Goal: Check status: Check status

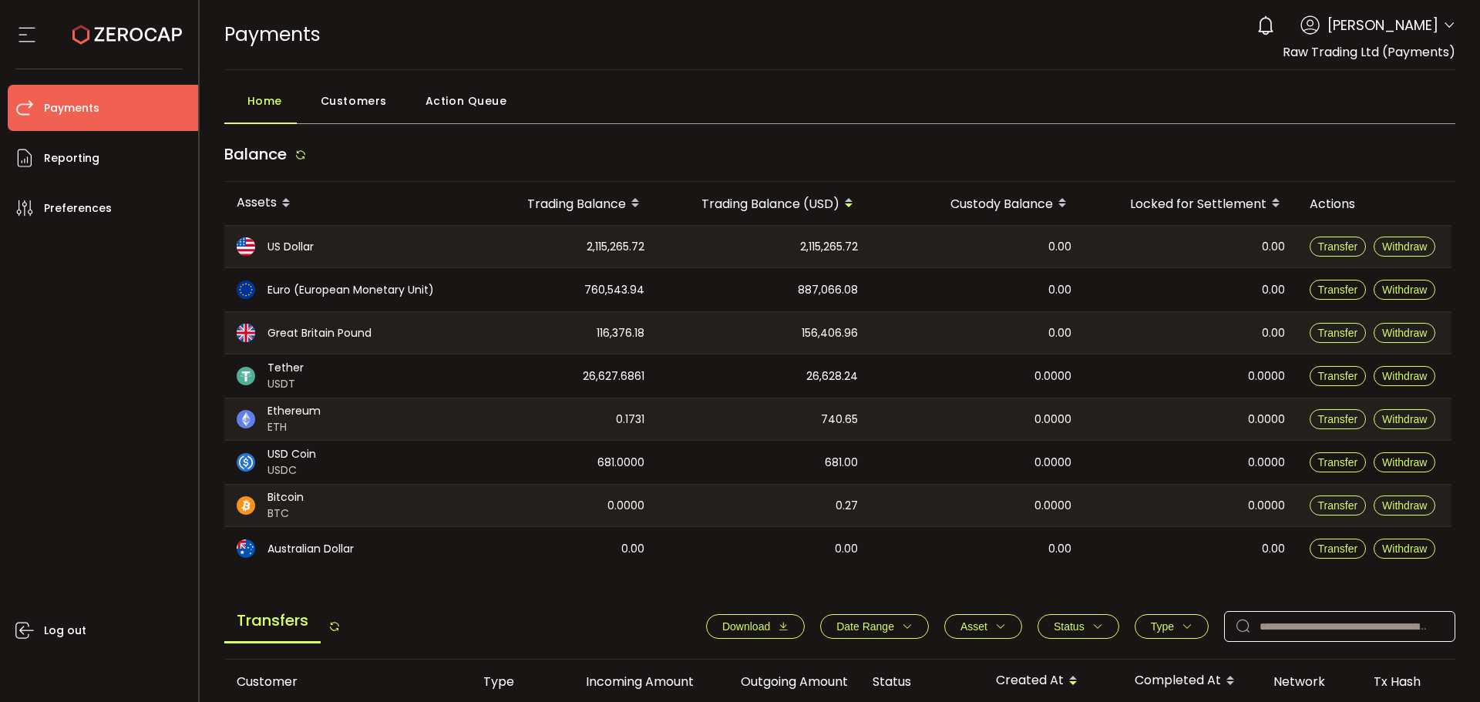
scroll to position [406, 0]
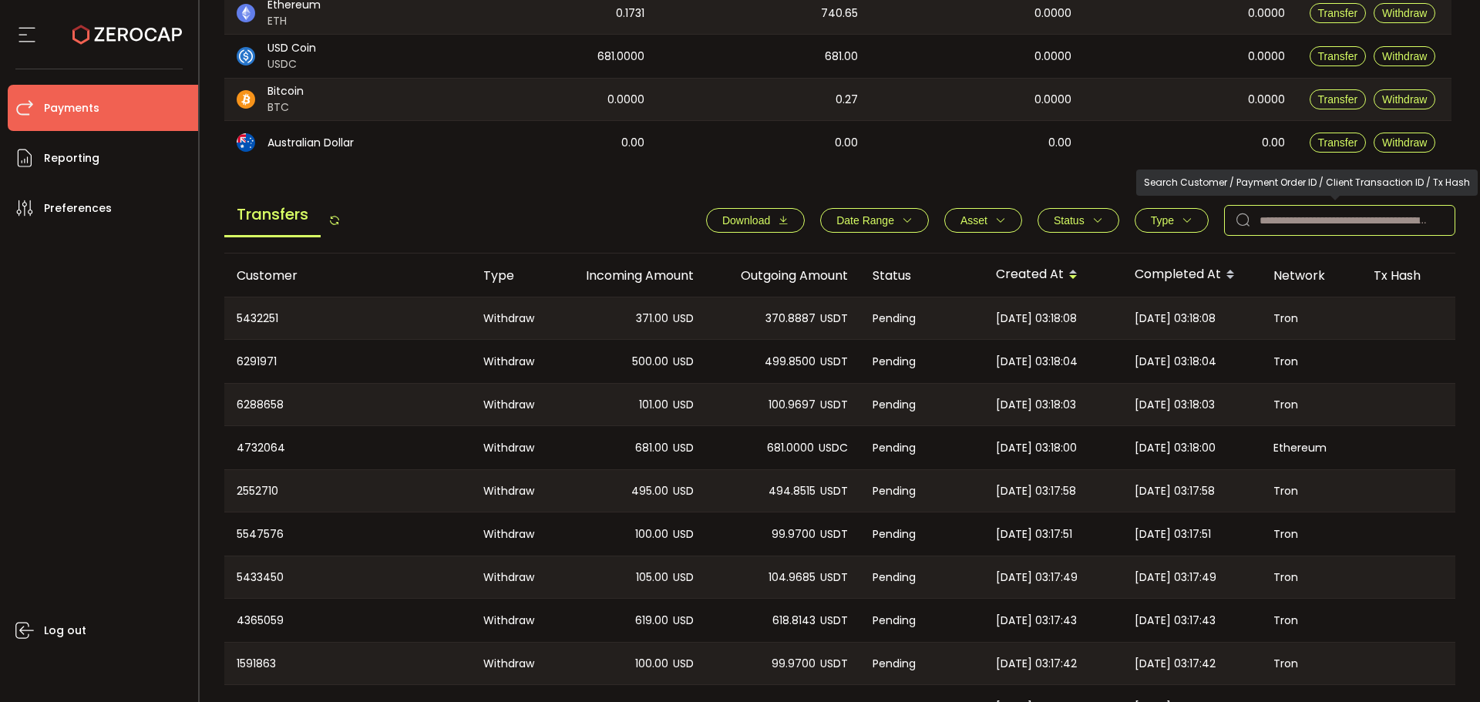
click at [1288, 218] on input "text" at bounding box center [1339, 220] width 231 height 31
click at [810, 439] on span "681.0000" at bounding box center [790, 448] width 47 height 18
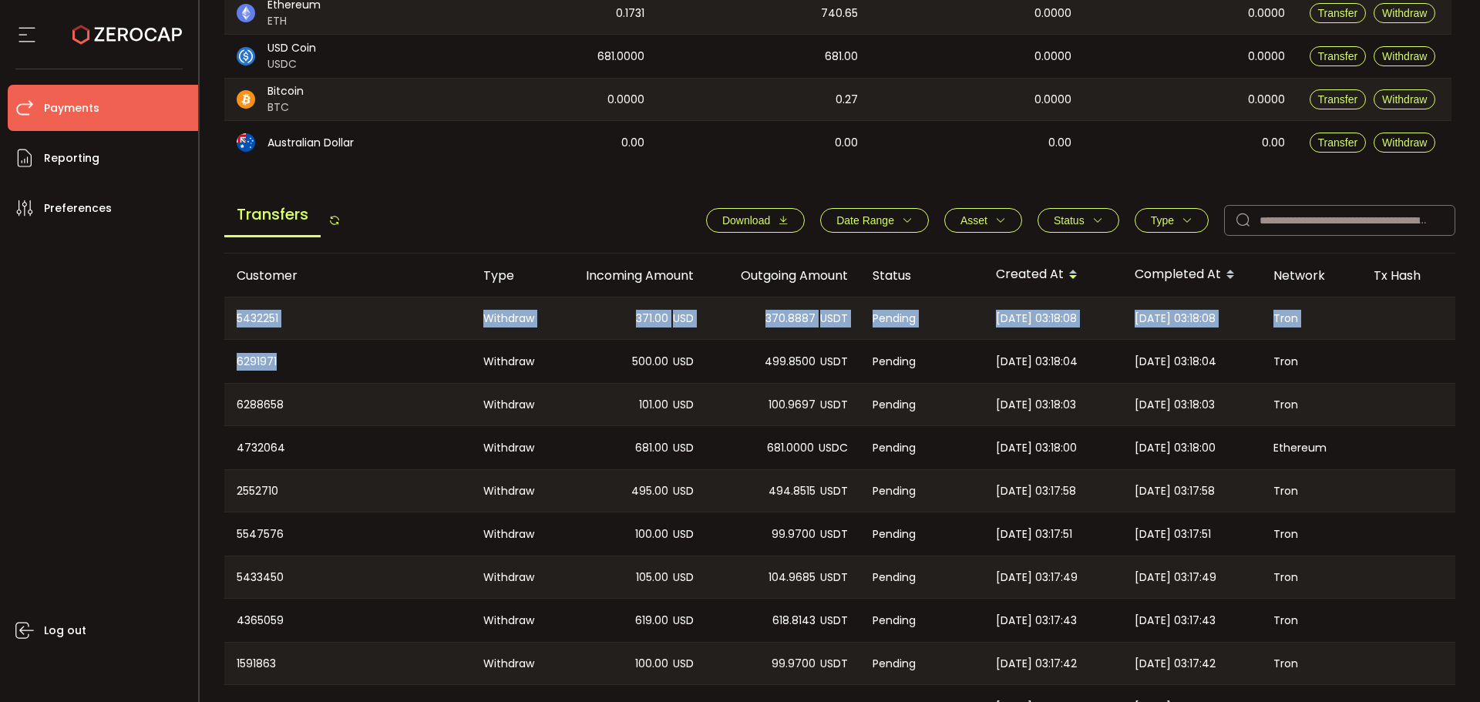
drag, startPoint x: 261, startPoint y: 368, endPoint x: 206, endPoint y: 365, distance: 54.8
click at [206, 365] on main "Home Customers Action Queue Balance Assets Trading Balance Trading Balance (USD…" at bounding box center [840, 230] width 1281 height 1132
copy table "5432251 Withdraw 371.00 USD 370.8887 USDT Pending [DATE] 03:18:08 [DATE] 03:18:…"
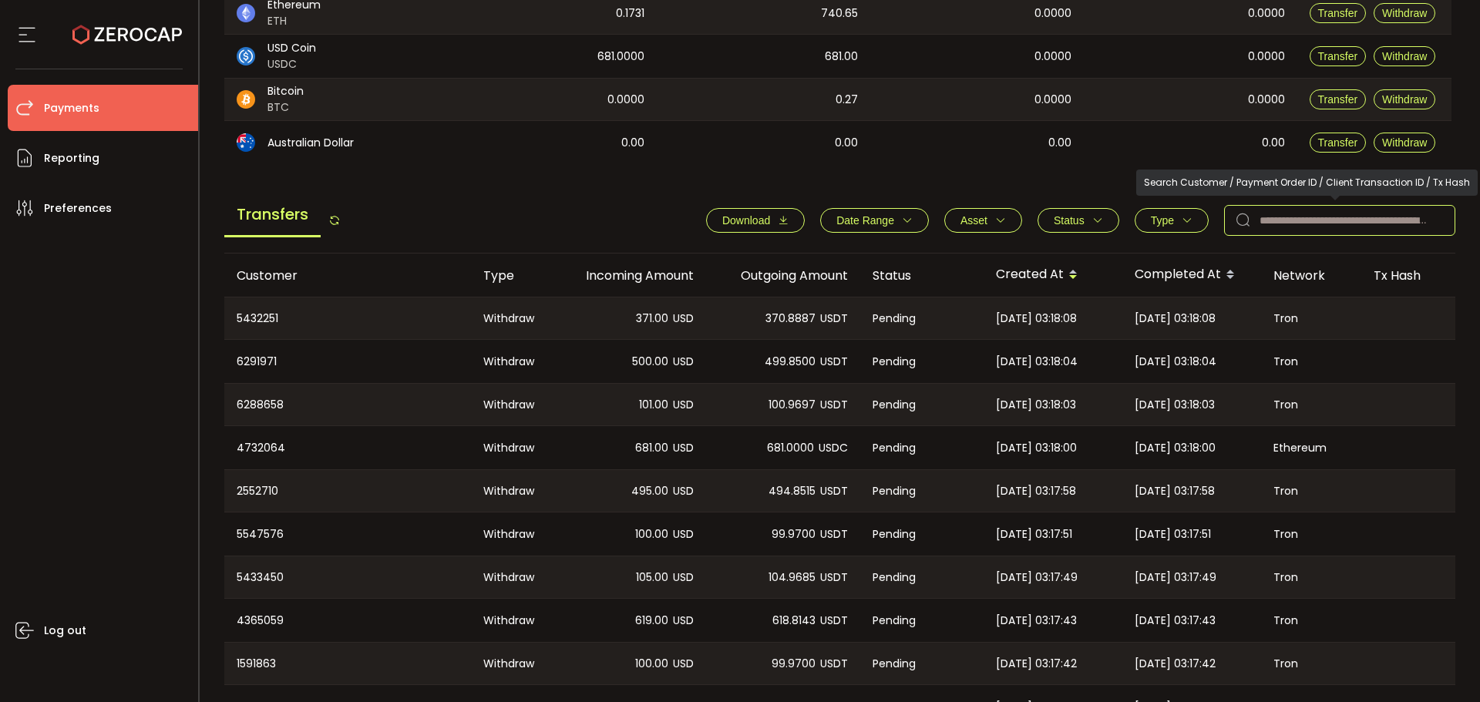
click at [1246, 234] on icon at bounding box center [1243, 220] width 31 height 31
paste input "**********"
type input "**********"
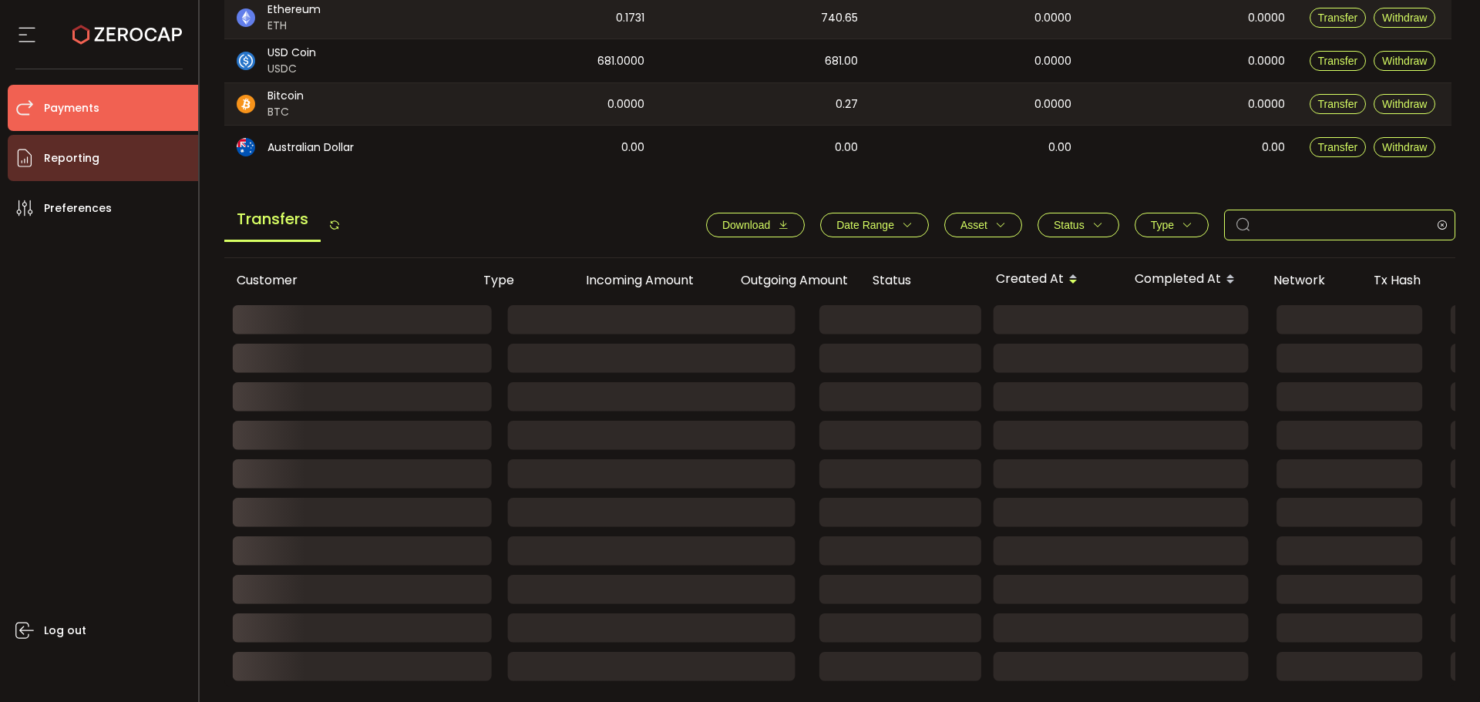
scroll to position [237, 0]
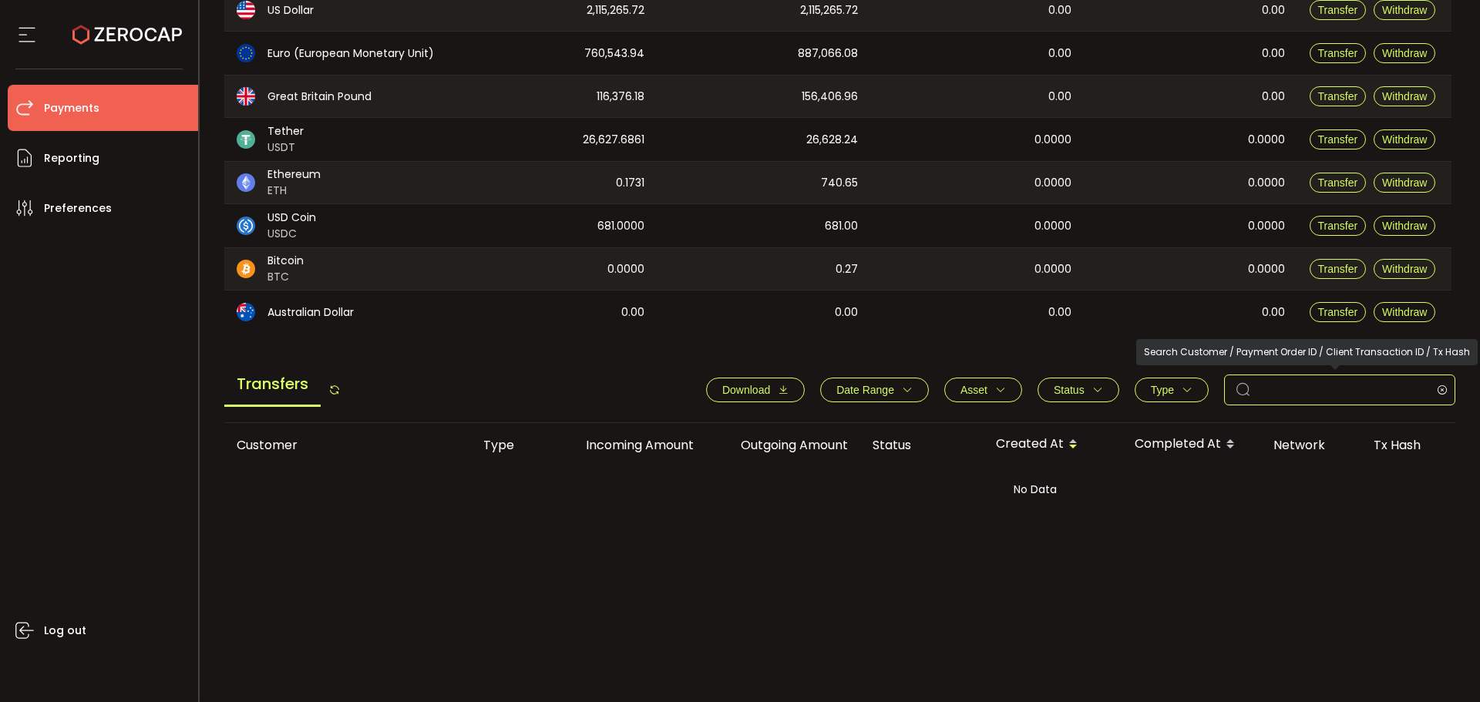
click at [1308, 394] on input "**********" at bounding box center [1339, 390] width 231 height 31
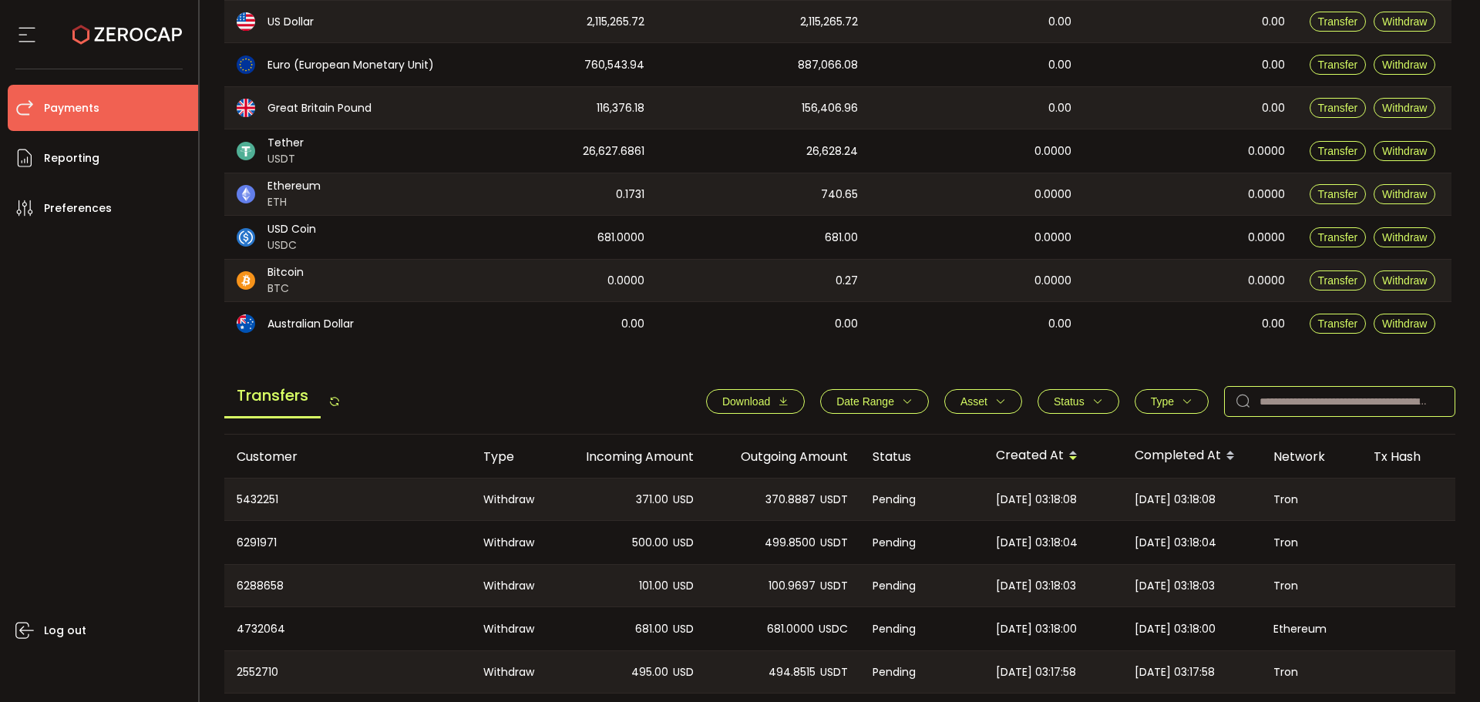
scroll to position [252, 0]
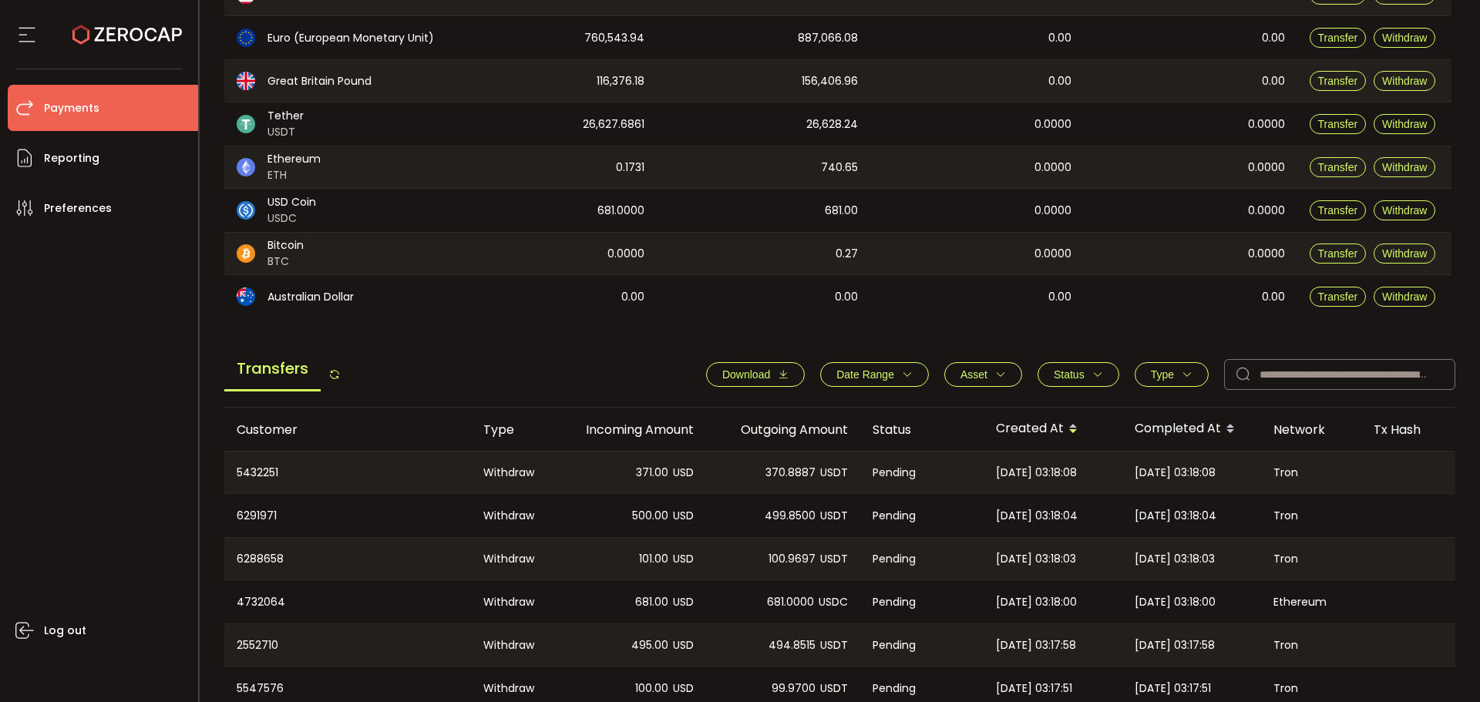
click at [240, 469] on div "5432251" at bounding box center [347, 473] width 247 height 42
copy div "5432251"
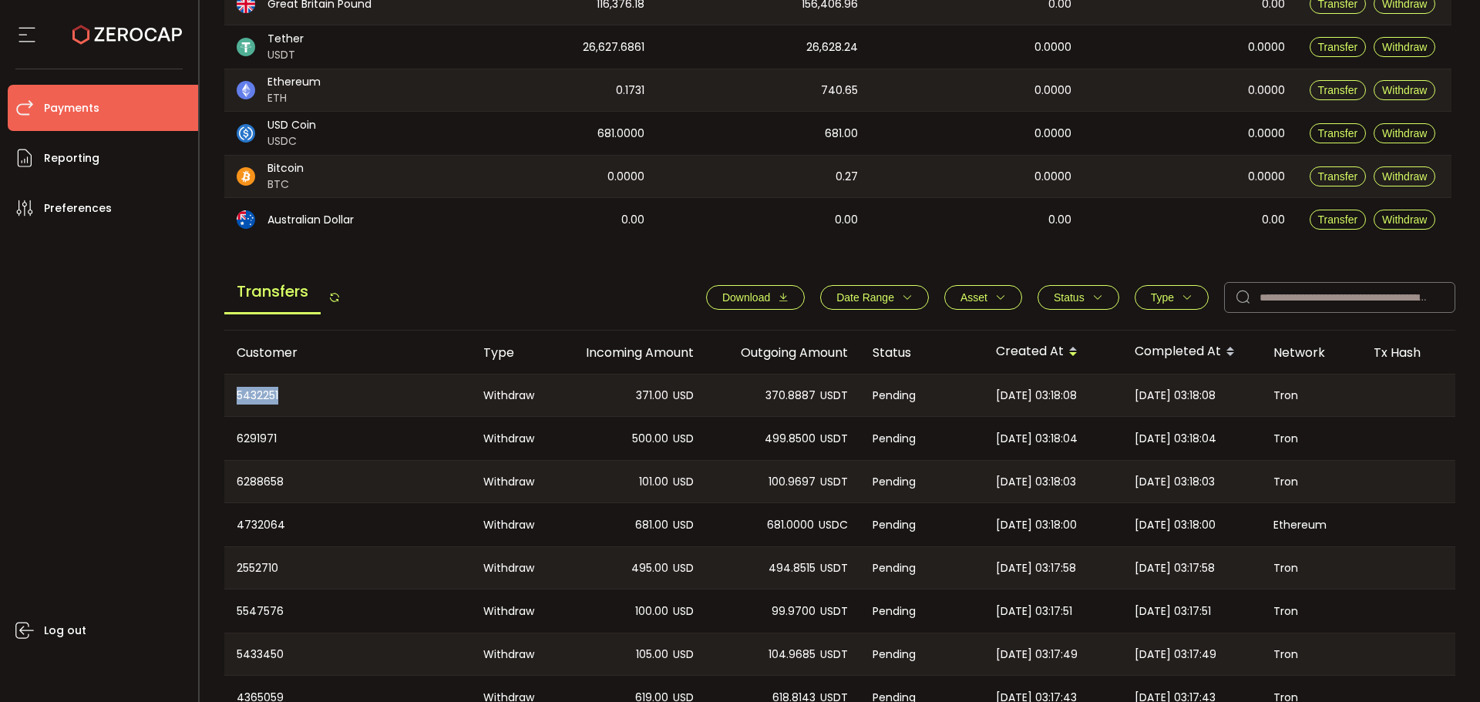
scroll to position [504, 0]
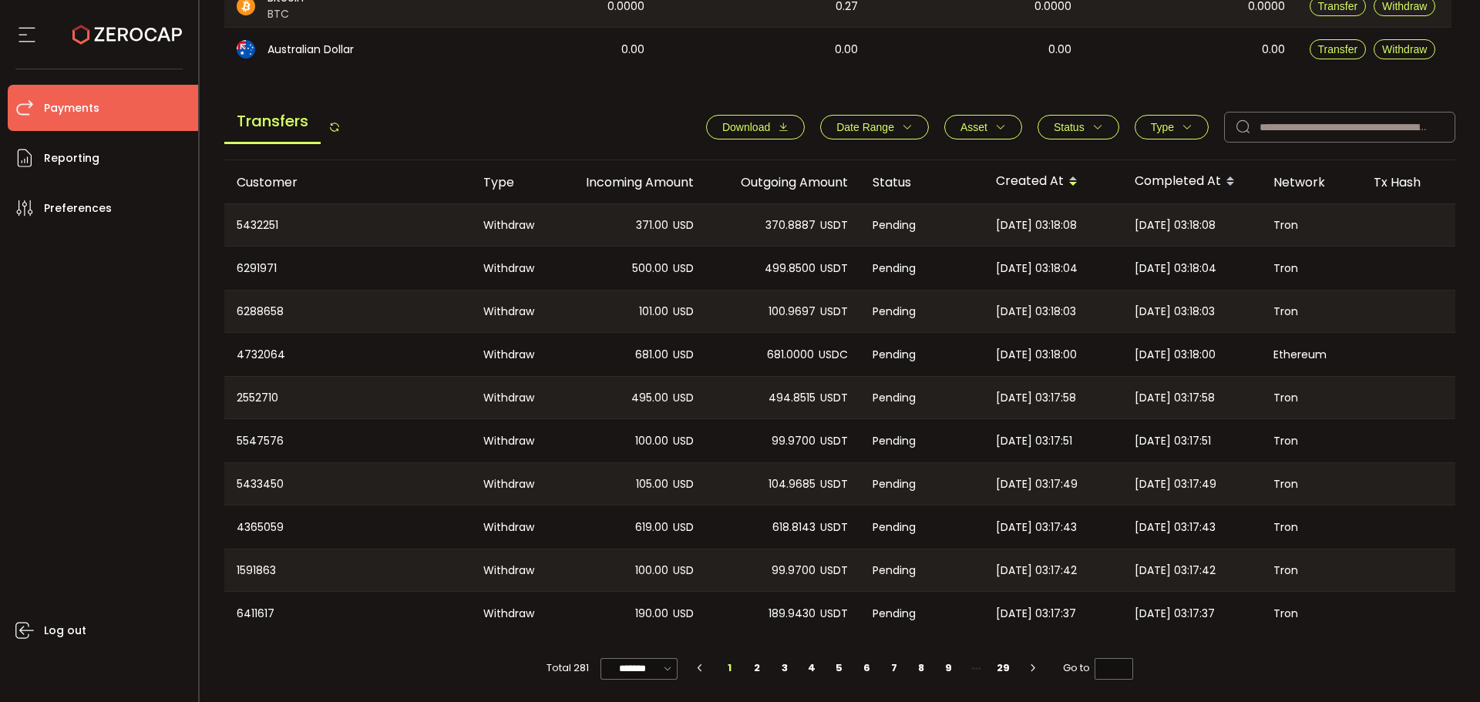
click at [1040, 56] on div "0.00" at bounding box center [978, 49] width 214 height 43
click at [749, 668] on li "2" at bounding box center [758, 669] width 28 height 22
click at [732, 672] on li "1" at bounding box center [730, 669] width 28 height 22
type input "*"
click at [1054, 121] on span "Status" at bounding box center [1069, 127] width 31 height 12
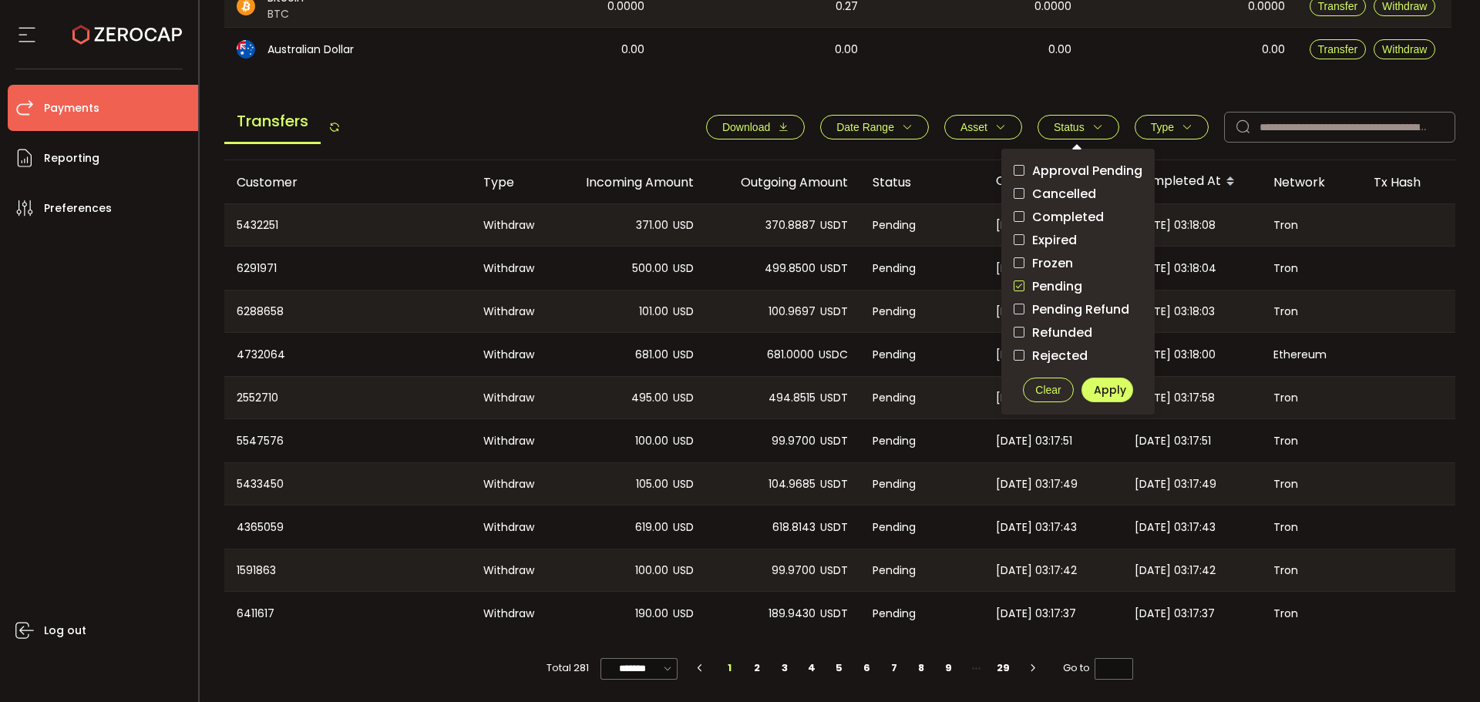
click at [976, 124] on span "Asset" at bounding box center [974, 127] width 27 height 12
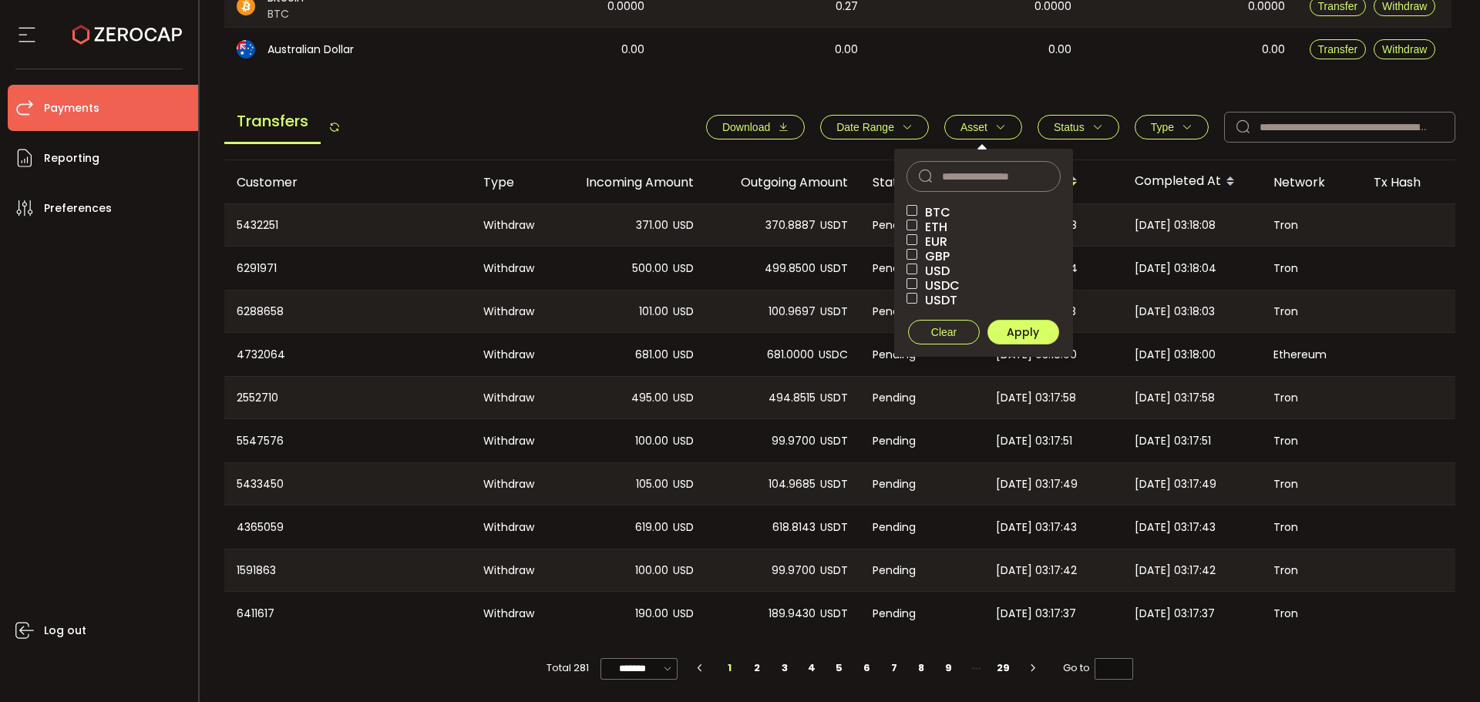
click at [1084, 124] on span "Status" at bounding box center [1078, 127] width 49 height 12
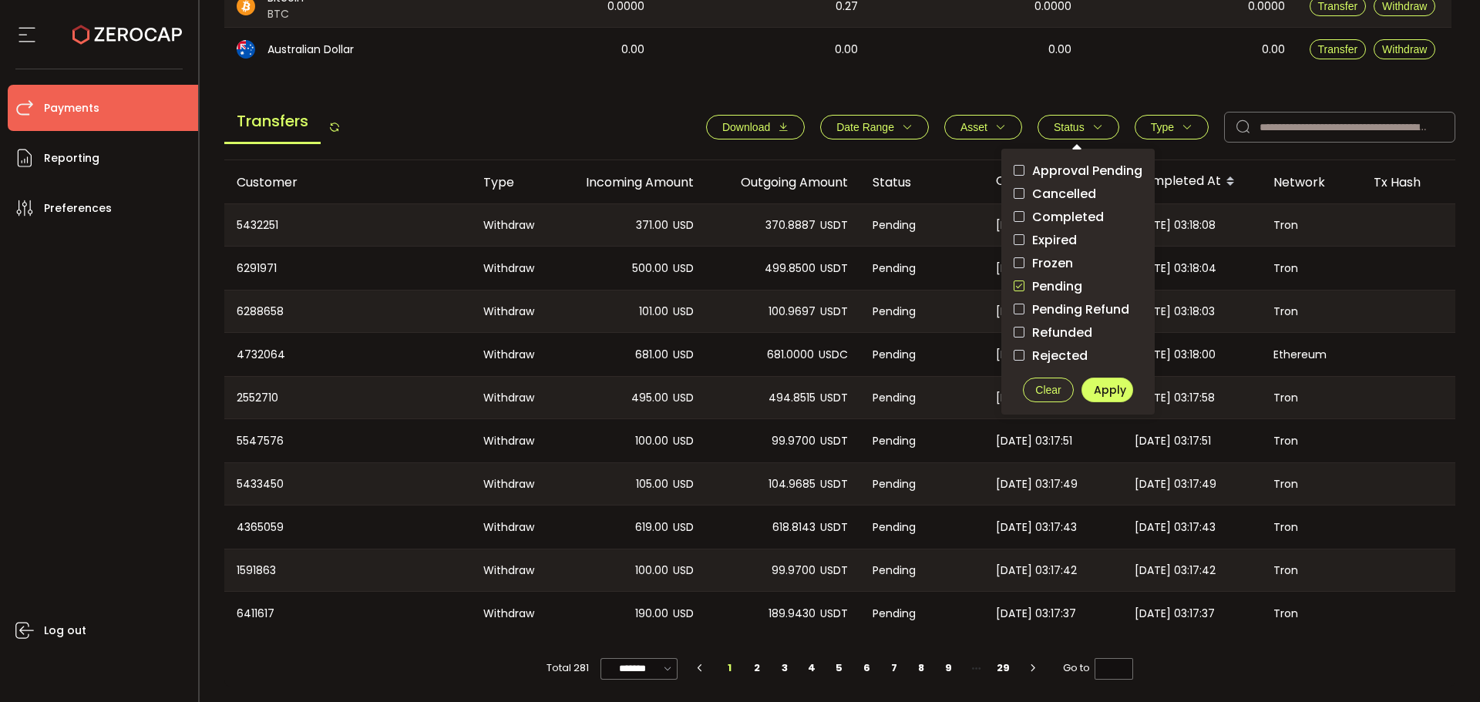
click at [1151, 124] on span "Type" at bounding box center [1162, 127] width 23 height 12
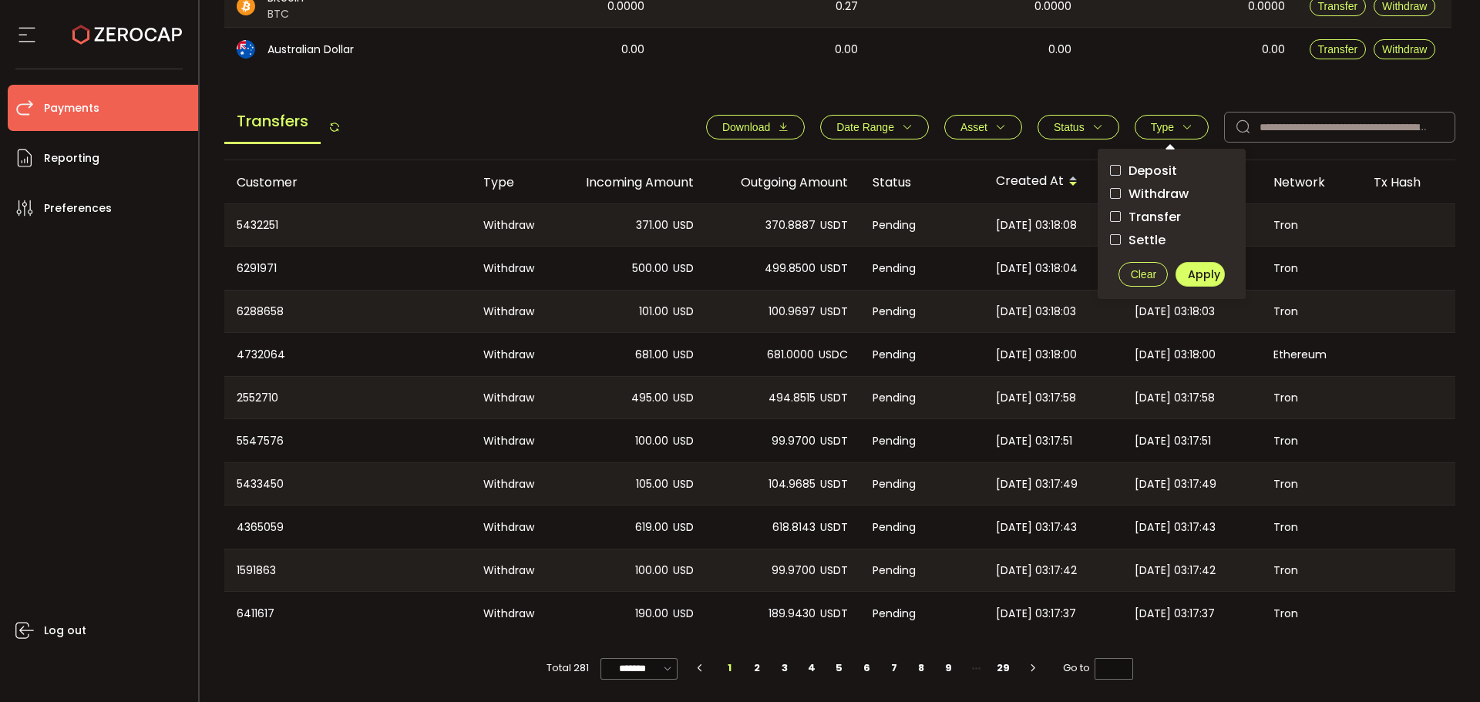
click at [1164, 166] on span "Deposit" at bounding box center [1149, 170] width 56 height 15
click at [1201, 271] on span "Apply" at bounding box center [1204, 274] width 32 height 15
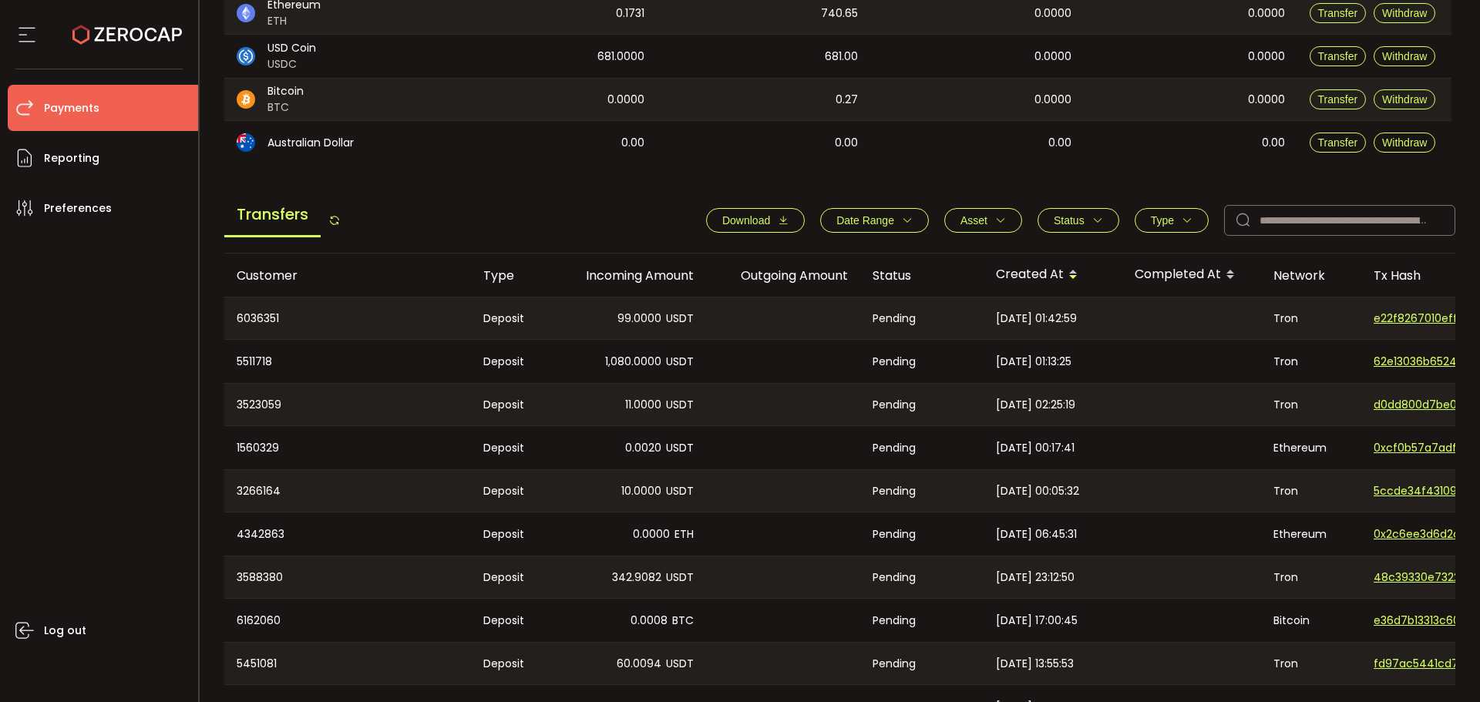
click at [265, 321] on div "6036351" at bounding box center [347, 319] width 247 height 42
copy div "6036351"
click at [253, 365] on div "5511718" at bounding box center [347, 361] width 247 height 43
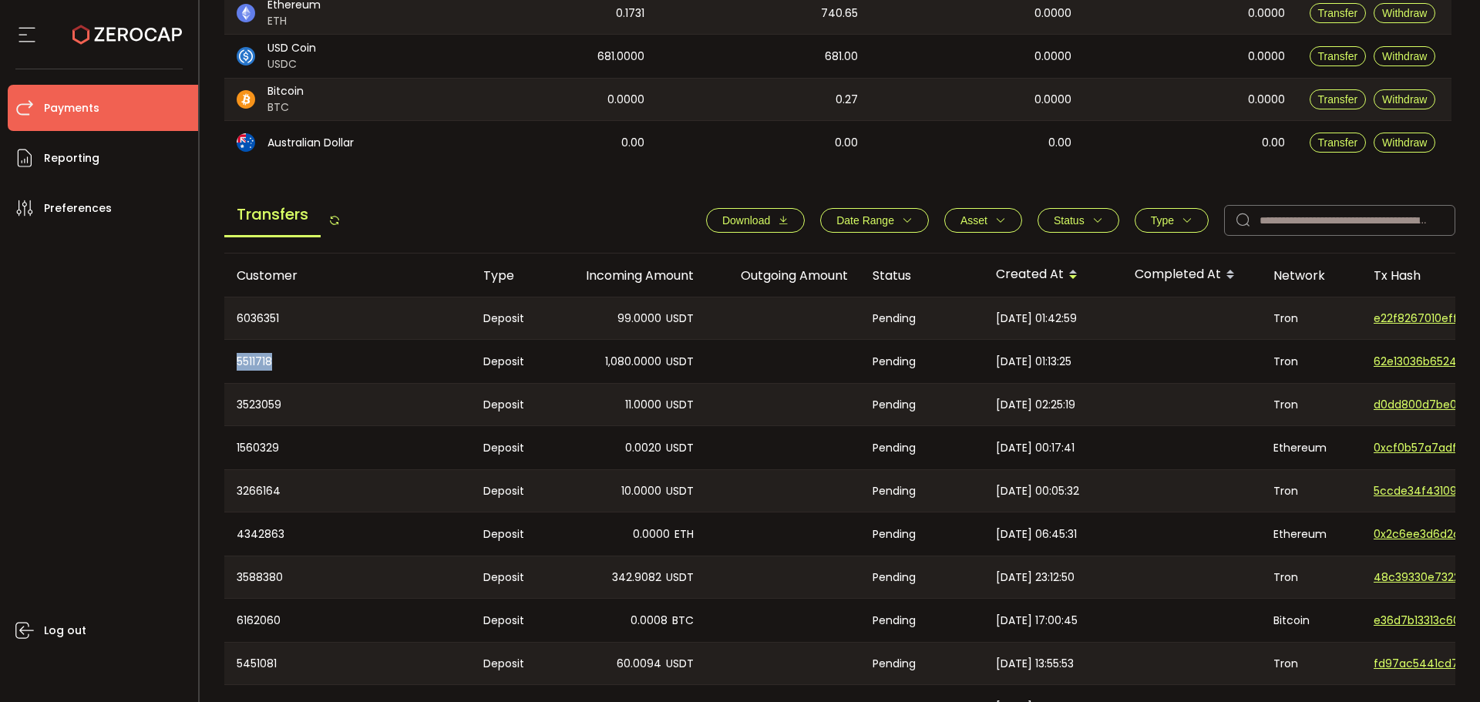
copy div "5511718"
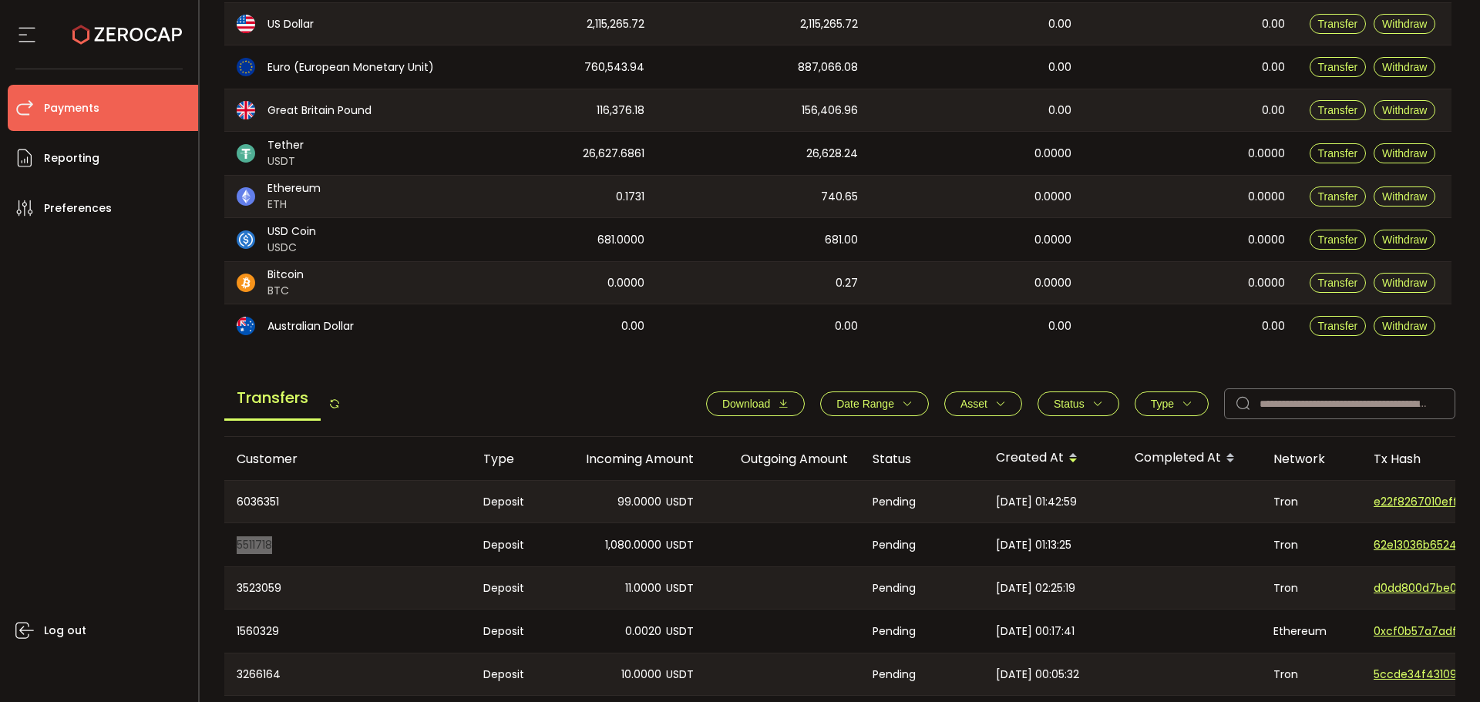
scroll to position [98, 0]
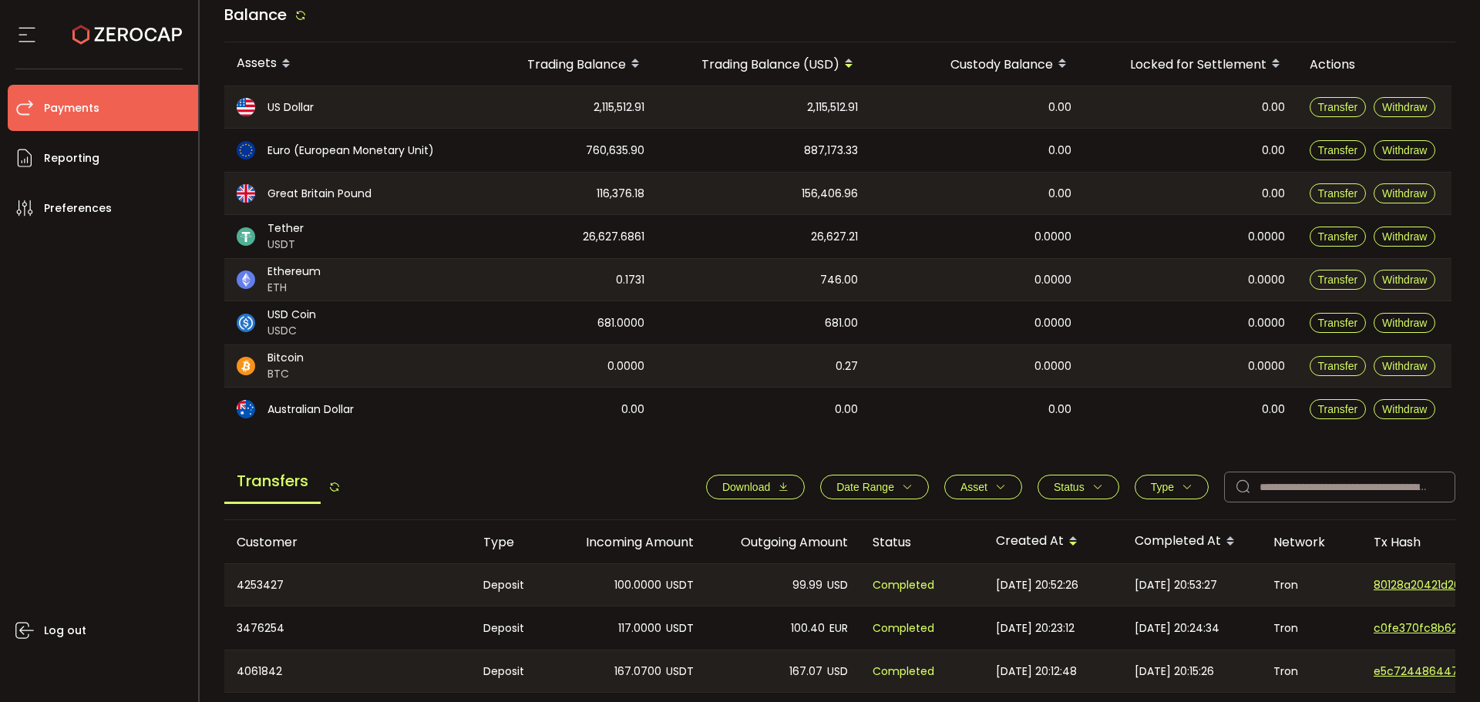
scroll to position [308, 0]
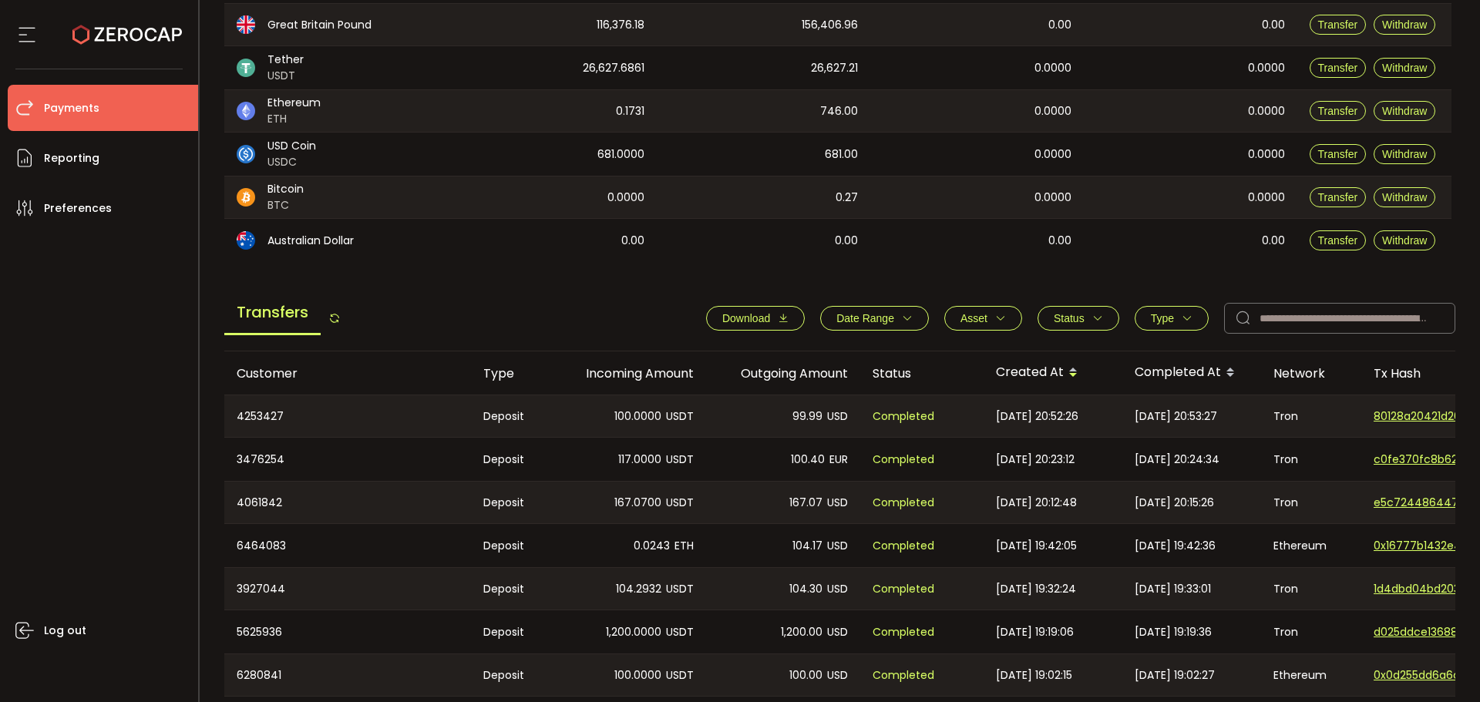
click at [969, 318] on span "Asset" at bounding box center [974, 318] width 27 height 12
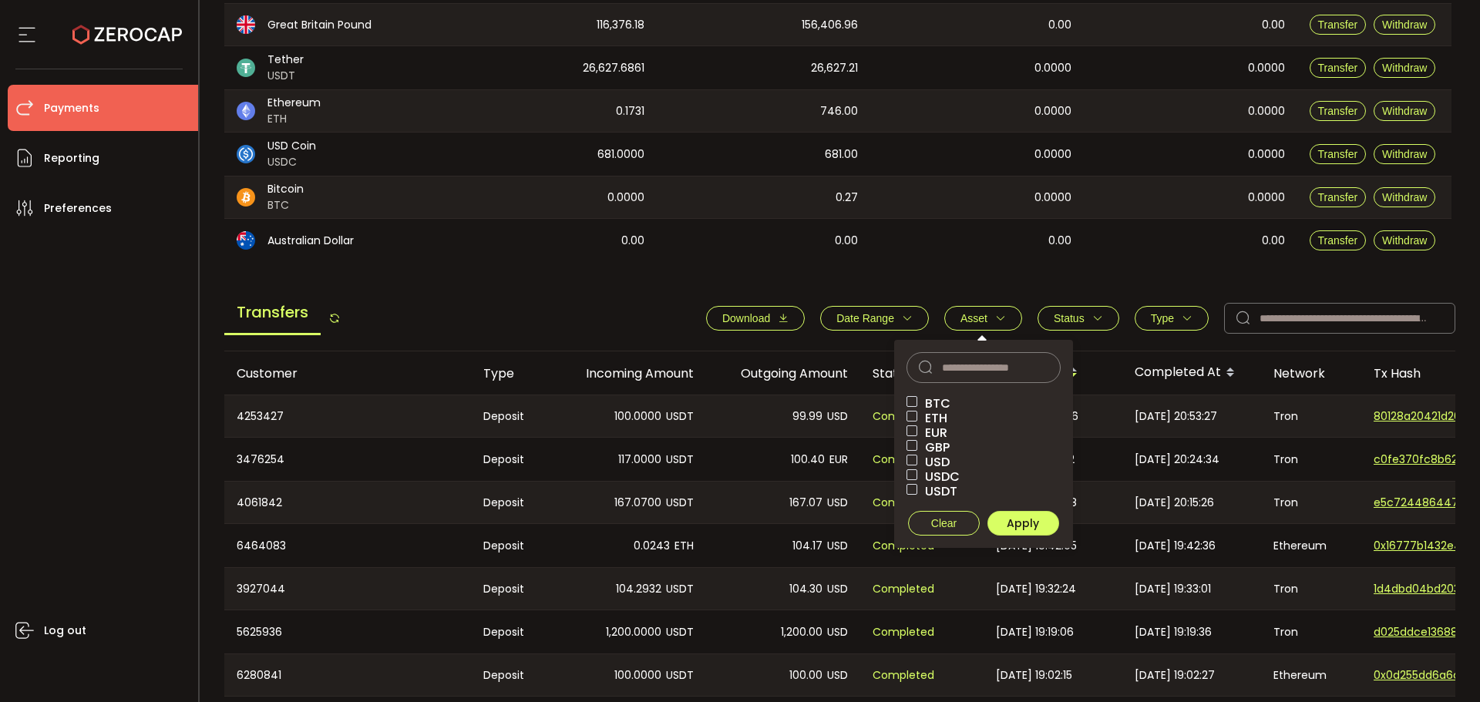
click at [1040, 324] on button "Status" at bounding box center [1079, 318] width 82 height 25
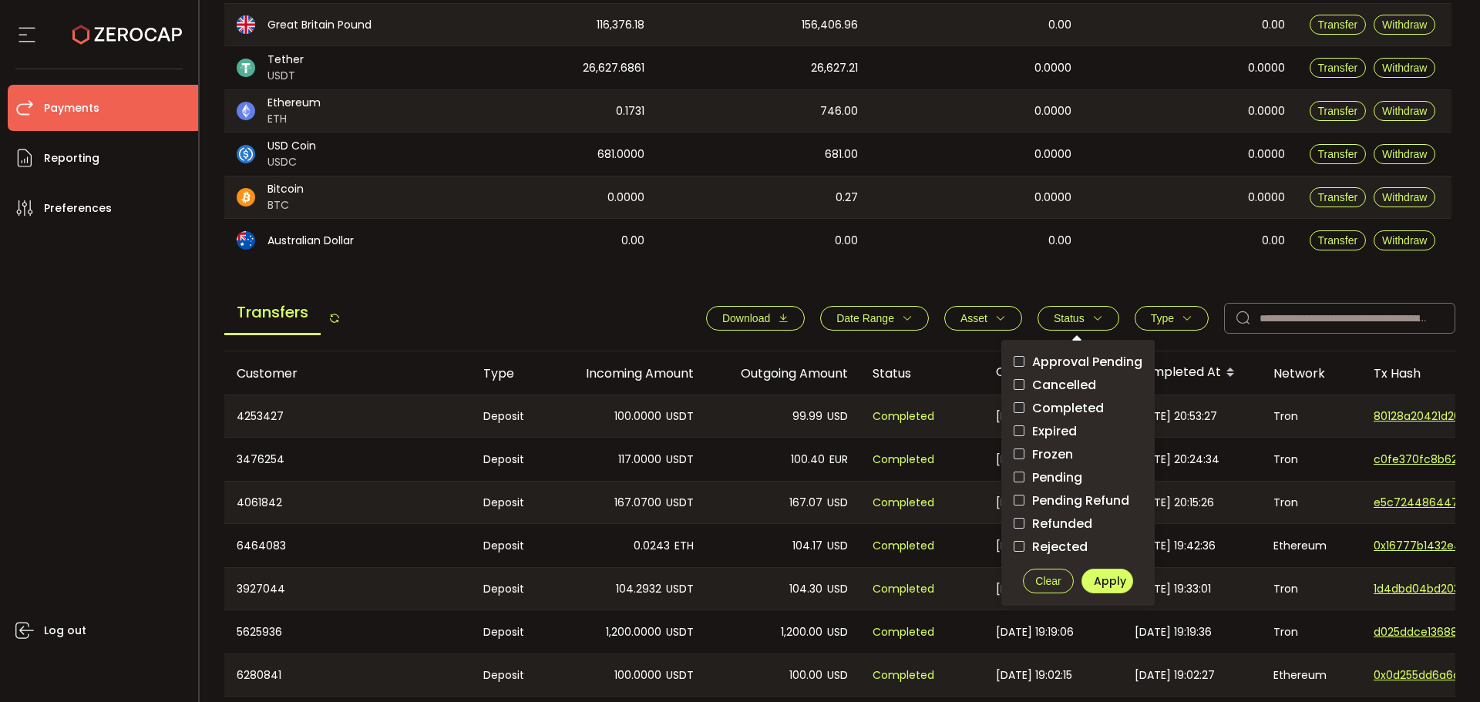
click at [1057, 477] on span "Pending" at bounding box center [1054, 477] width 58 height 15
click at [1098, 580] on span "Apply" at bounding box center [1110, 581] width 32 height 15
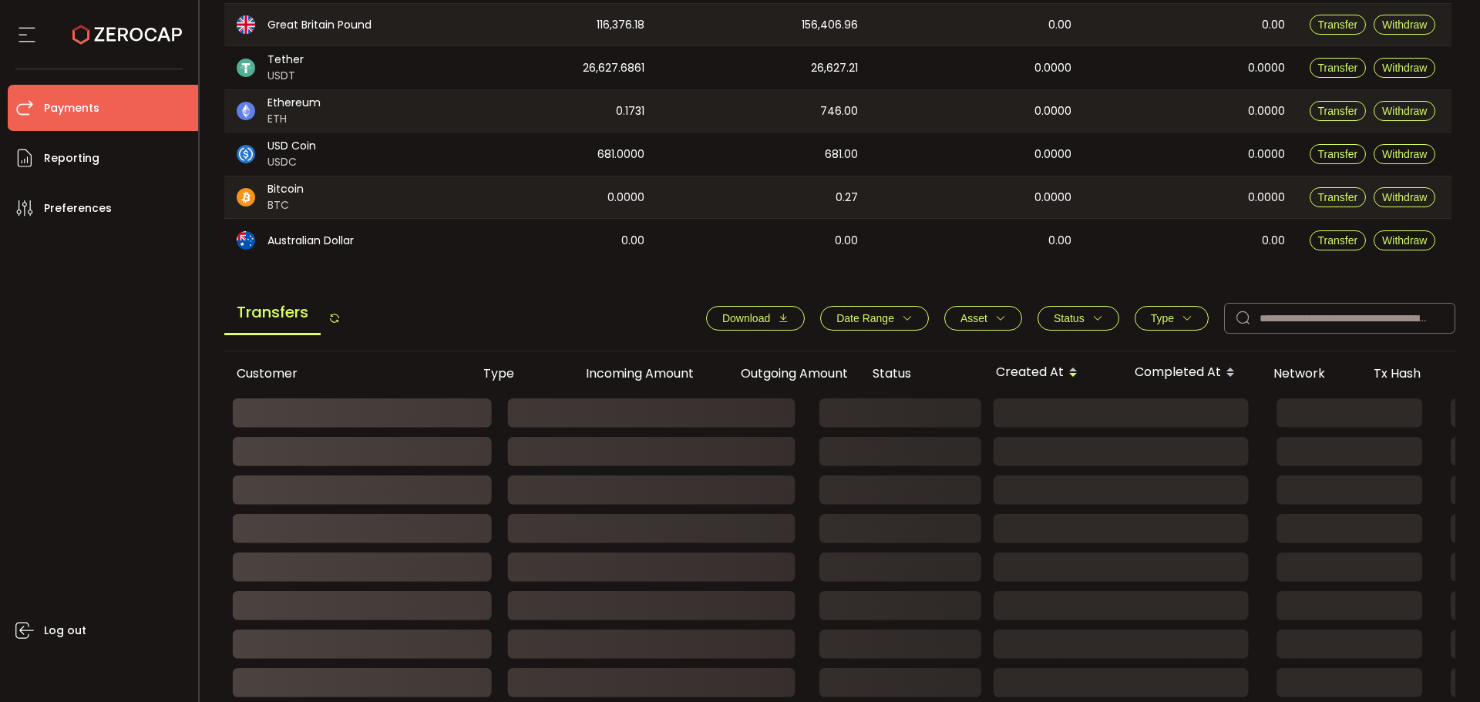
click at [1169, 300] on div "Transfers Download Date Range - Asset BTC ETH EUR GBP USD USDC USDT Clear Apply…" at bounding box center [840, 322] width 1232 height 59
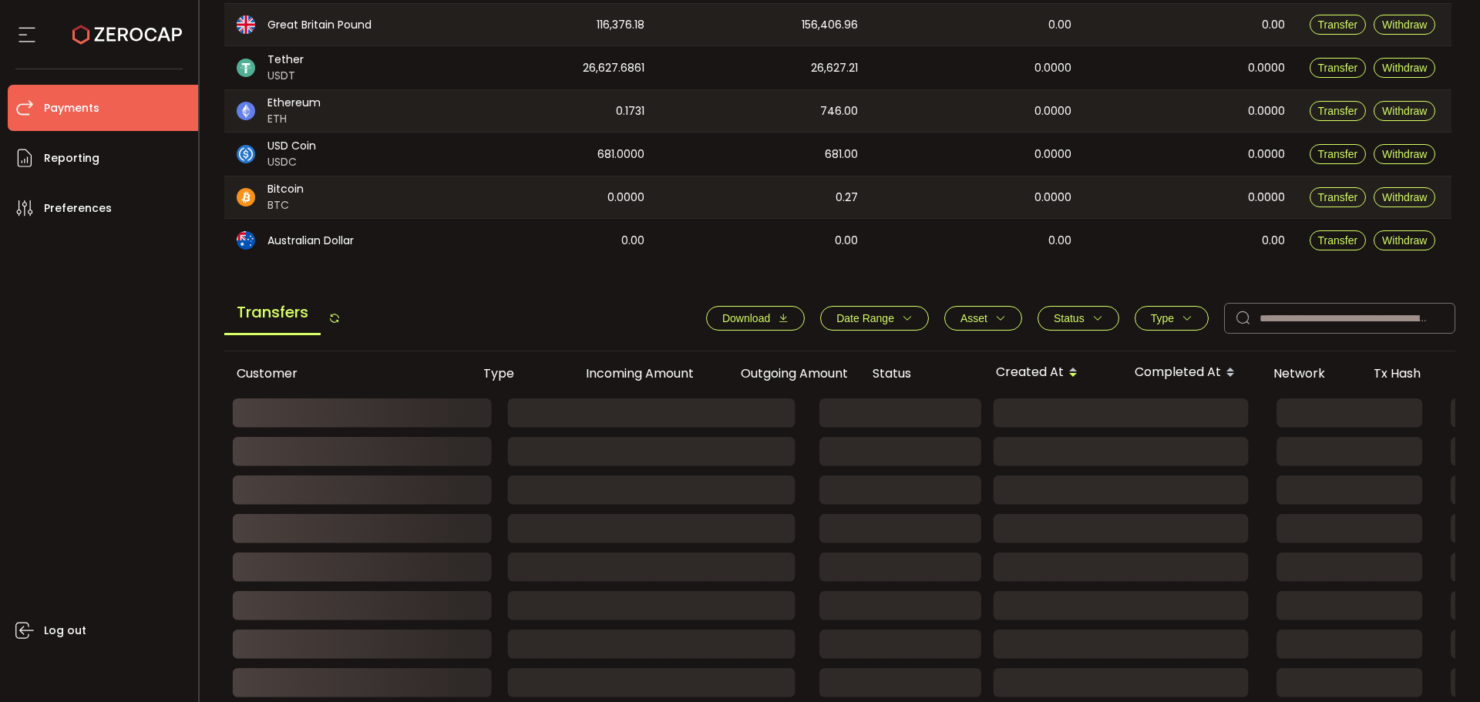
click at [1169, 318] on span "Type" at bounding box center [1162, 318] width 23 height 12
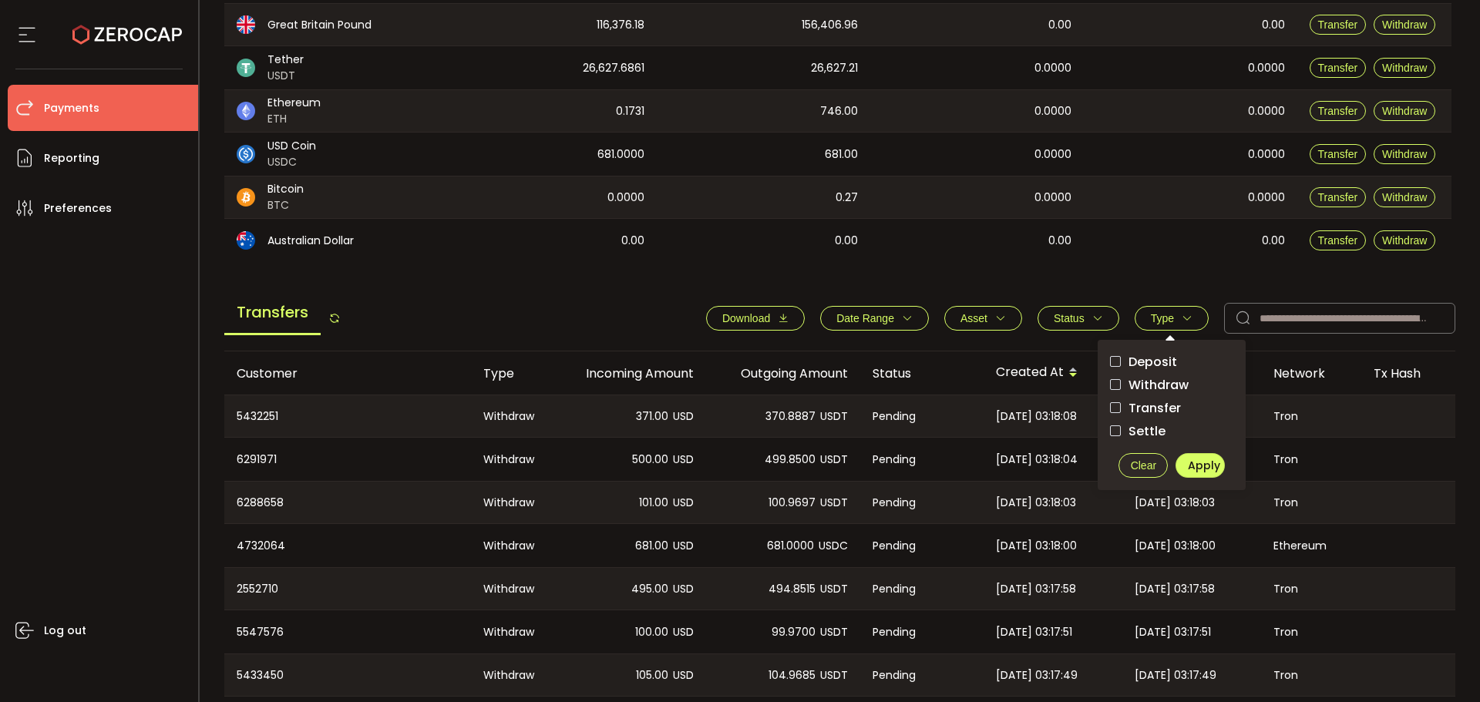
click at [1159, 364] on span "Deposit" at bounding box center [1149, 362] width 56 height 15
click at [1188, 463] on span "Apply" at bounding box center [1204, 465] width 32 height 15
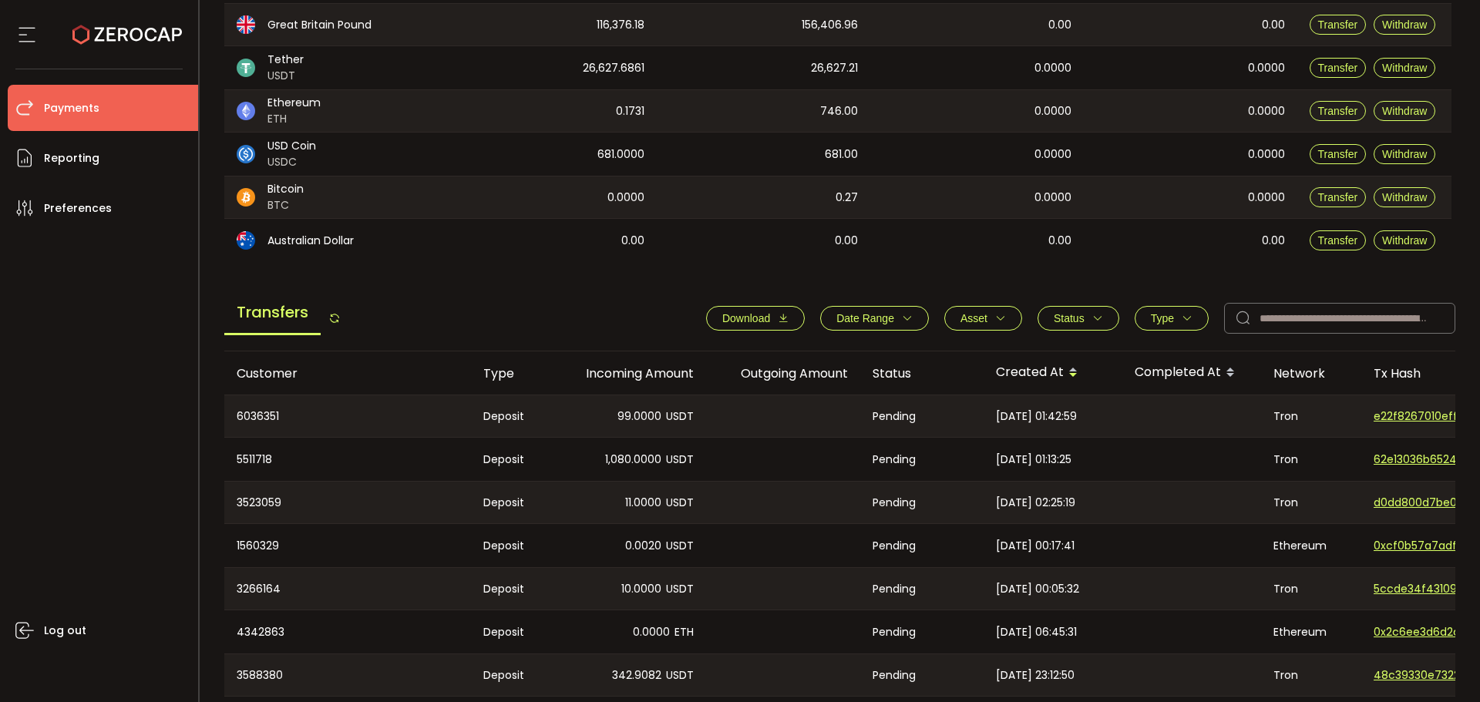
click at [261, 457] on div "5511718" at bounding box center [347, 459] width 247 height 43
copy div "5511718"
click at [262, 413] on div "6036351" at bounding box center [347, 417] width 247 height 42
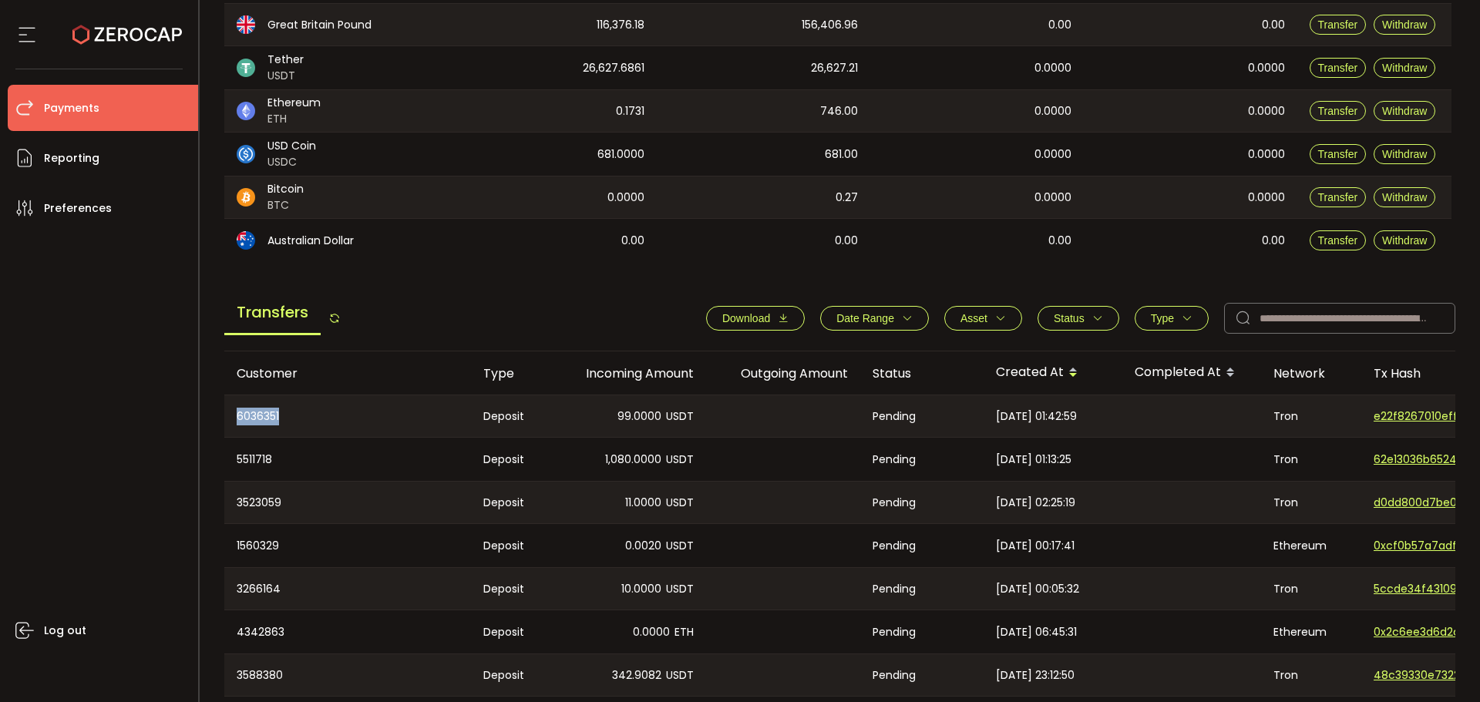
copy div "6036351"
